Goal: Check status

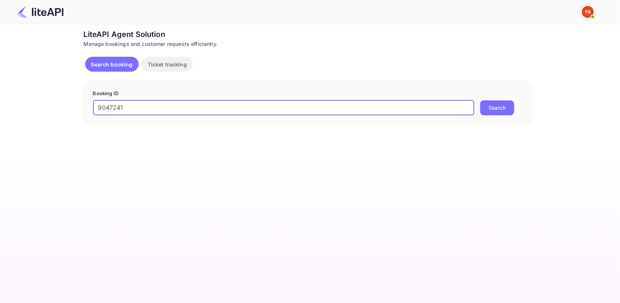
type input "9047241"
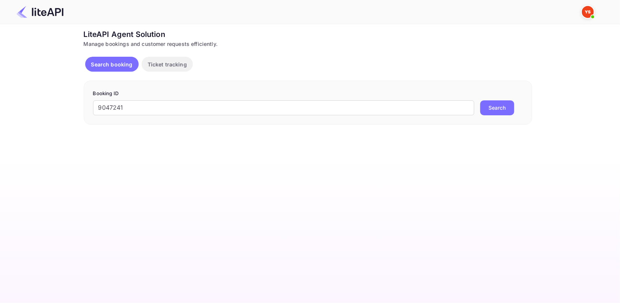
click at [496, 108] on button "Search" at bounding box center [497, 107] width 34 height 15
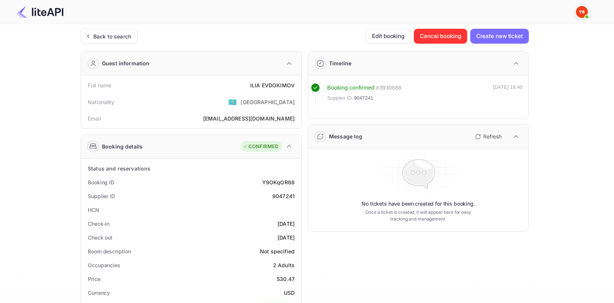
click at [283, 88] on div "[PERSON_NAME]" at bounding box center [272, 85] width 44 height 8
copy div "[PERSON_NAME]"
click at [278, 99] on div "[GEOGRAPHIC_DATA]" at bounding box center [268, 102] width 54 height 8
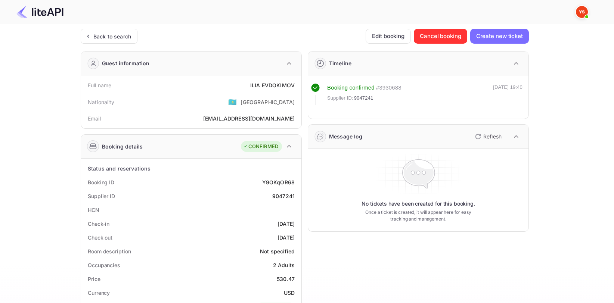
click at [321, 295] on div "Timeline Booking confirmed # 3930688 Supplier ID: 9047241 [DATE] 19:40 Message …" at bounding box center [415, 289] width 227 height 489
drag, startPoint x: 292, startPoint y: 89, endPoint x: 279, endPoint y: 81, distance: 15.1
click at [287, 87] on div "Full name [PERSON_NAME]" at bounding box center [191, 85] width 214 height 14
click at [271, 84] on div "[PERSON_NAME]" at bounding box center [272, 85] width 44 height 8
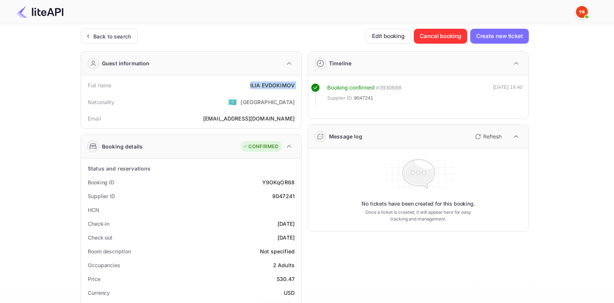
click at [271, 84] on div "[PERSON_NAME]" at bounding box center [272, 85] width 44 height 8
copy div "[PERSON_NAME]"
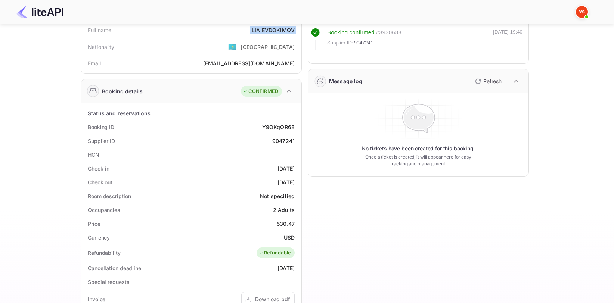
scroll to position [75, 0]
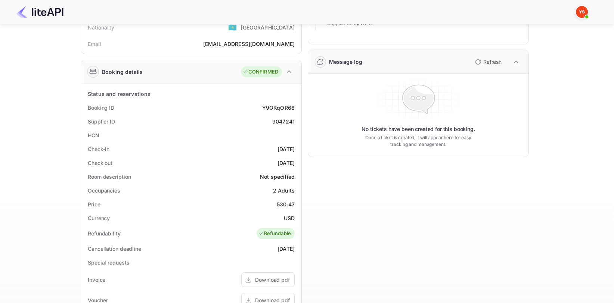
click at [286, 125] on div "9047241" at bounding box center [283, 122] width 22 height 8
copy div "9047241"
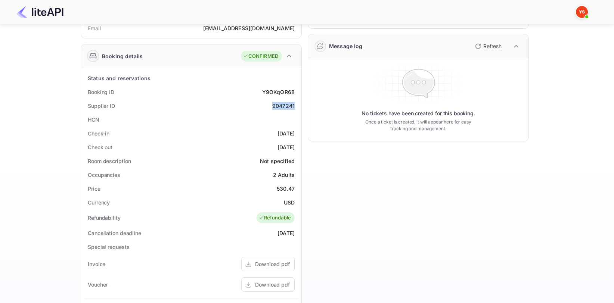
scroll to position [149, 0]
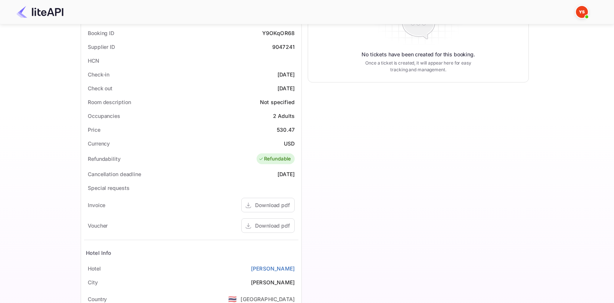
click at [288, 131] on div "530.47" at bounding box center [286, 130] width 18 height 8
click at [285, 127] on div "530.47" at bounding box center [286, 130] width 18 height 8
copy div "530.47"
click at [287, 142] on div "USD" at bounding box center [289, 144] width 11 height 8
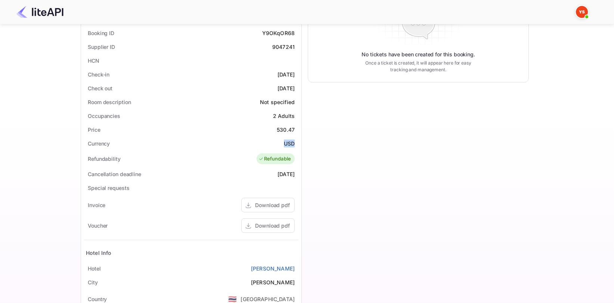
click at [287, 142] on div "USD" at bounding box center [289, 144] width 11 height 8
copy div "USD"
